Goal: Task Accomplishment & Management: Use online tool/utility

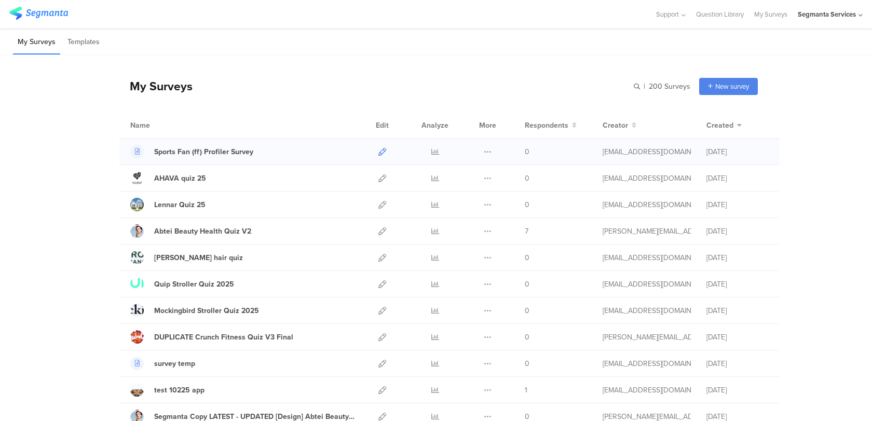
click at [382, 151] on icon at bounding box center [382, 152] width 8 height 8
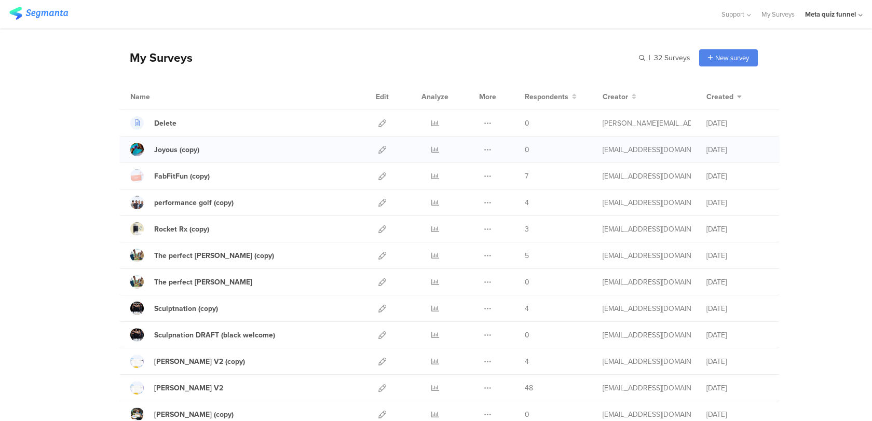
scroll to position [34, 0]
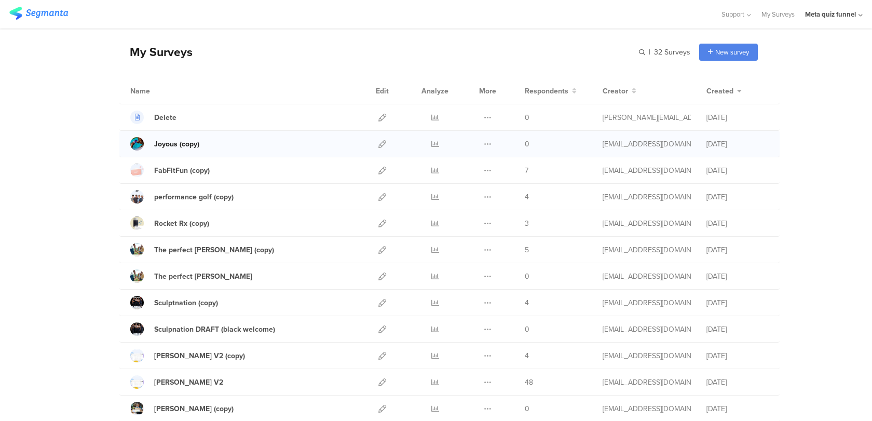
click at [183, 147] on div "Joyous (copy)" at bounding box center [176, 144] width 45 height 11
click at [383, 170] on icon at bounding box center [382, 171] width 8 height 8
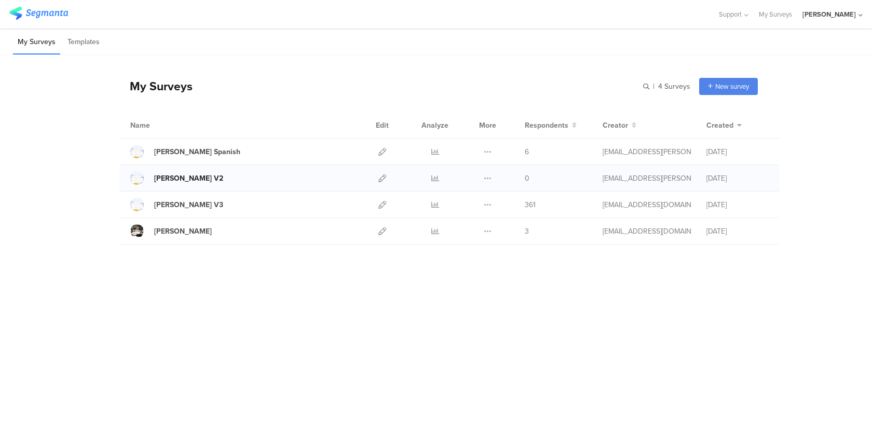
click at [177, 181] on div "Deel V2" at bounding box center [188, 178] width 69 height 11
click at [171, 178] on div "Deel V2" at bounding box center [188, 178] width 69 height 11
click at [379, 177] on icon at bounding box center [382, 178] width 8 height 8
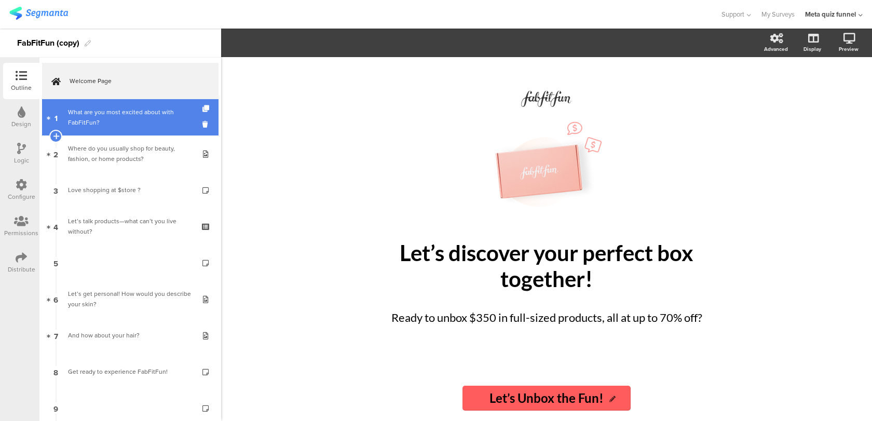
click at [123, 132] on link "1 What are you most excited about with FabFitFun?" at bounding box center [130, 117] width 177 height 36
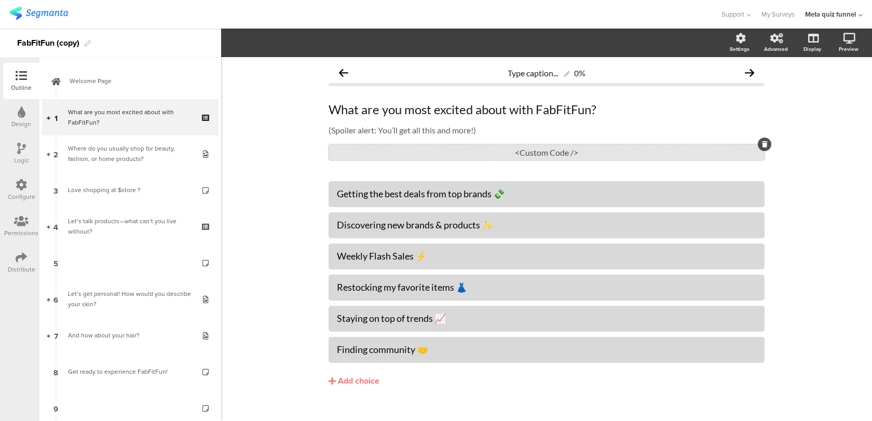
click at [335, 155] on div "<Custom Code />" at bounding box center [547, 152] width 436 height 16
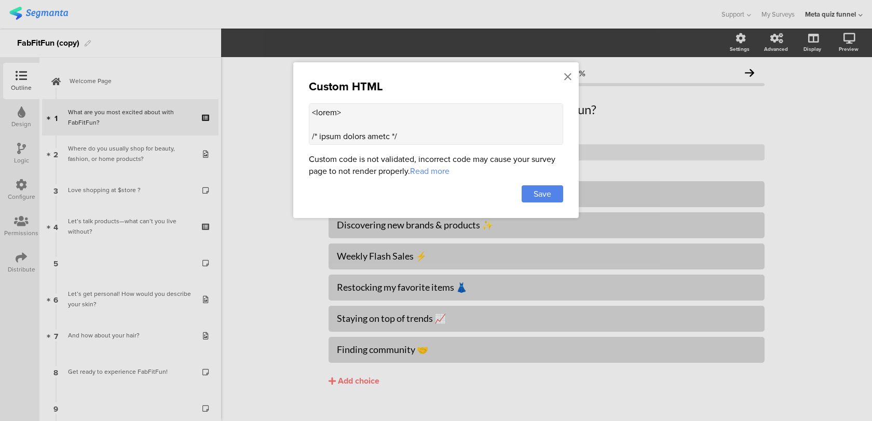
click at [368, 112] on textarea at bounding box center [436, 124] width 254 height 42
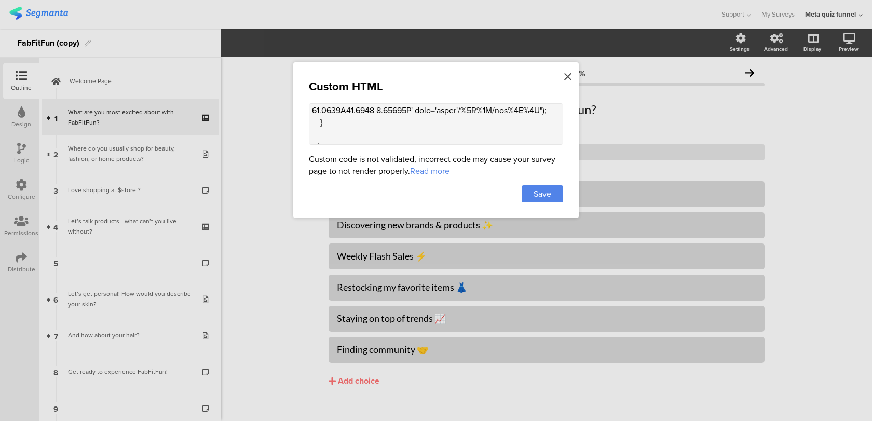
click at [566, 75] on icon at bounding box center [567, 76] width 7 height 11
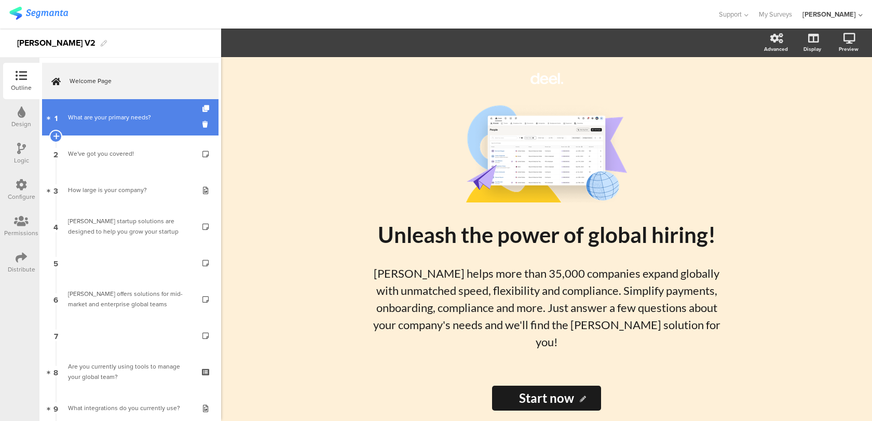
click at [129, 110] on link "1 What are your primary needs?" at bounding box center [130, 117] width 177 height 36
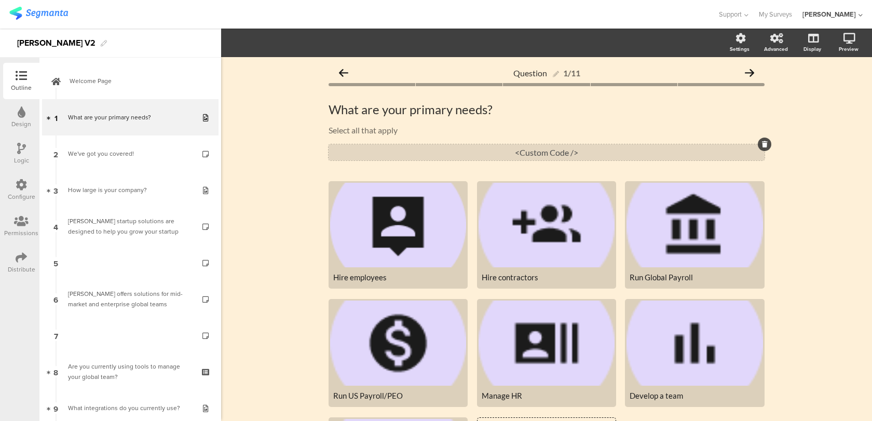
click at [442, 147] on div "<Custom Code />" at bounding box center [547, 152] width 436 height 16
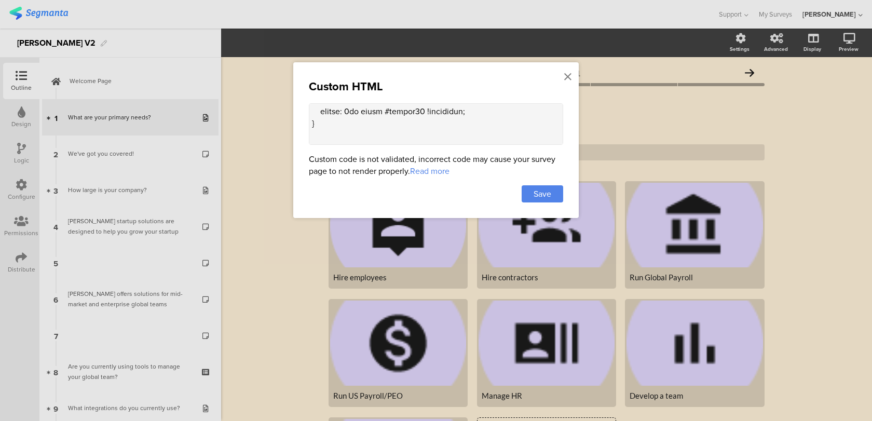
scroll to position [680, 0]
drag, startPoint x: 324, startPoint y: 111, endPoint x: 309, endPoint y: 128, distance: 23.5
click at [309, 129] on textarea at bounding box center [436, 124] width 254 height 42
click at [567, 73] on icon at bounding box center [567, 76] width 7 height 11
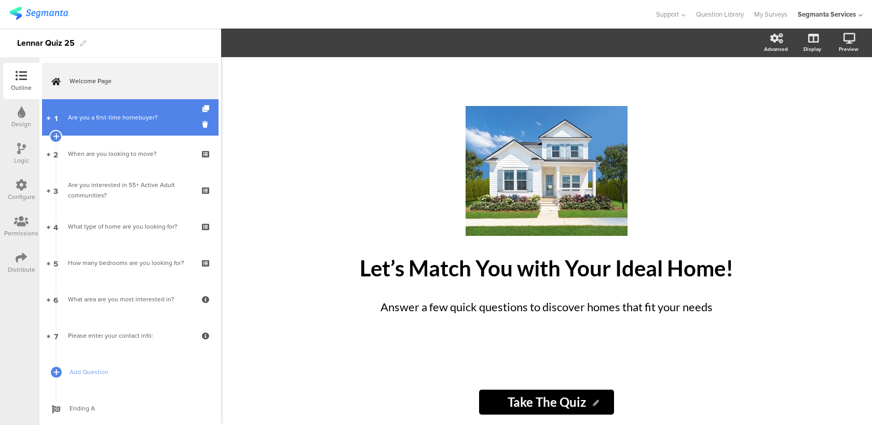
click at [179, 116] on div "Are you a first-time homebuyer?" at bounding box center [130, 117] width 124 height 10
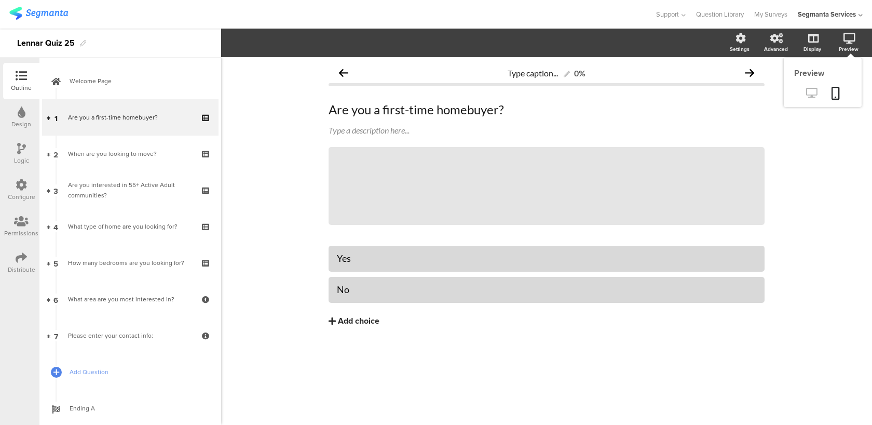
click at [815, 89] on icon at bounding box center [811, 93] width 11 height 10
